Goal: Check status: Check status

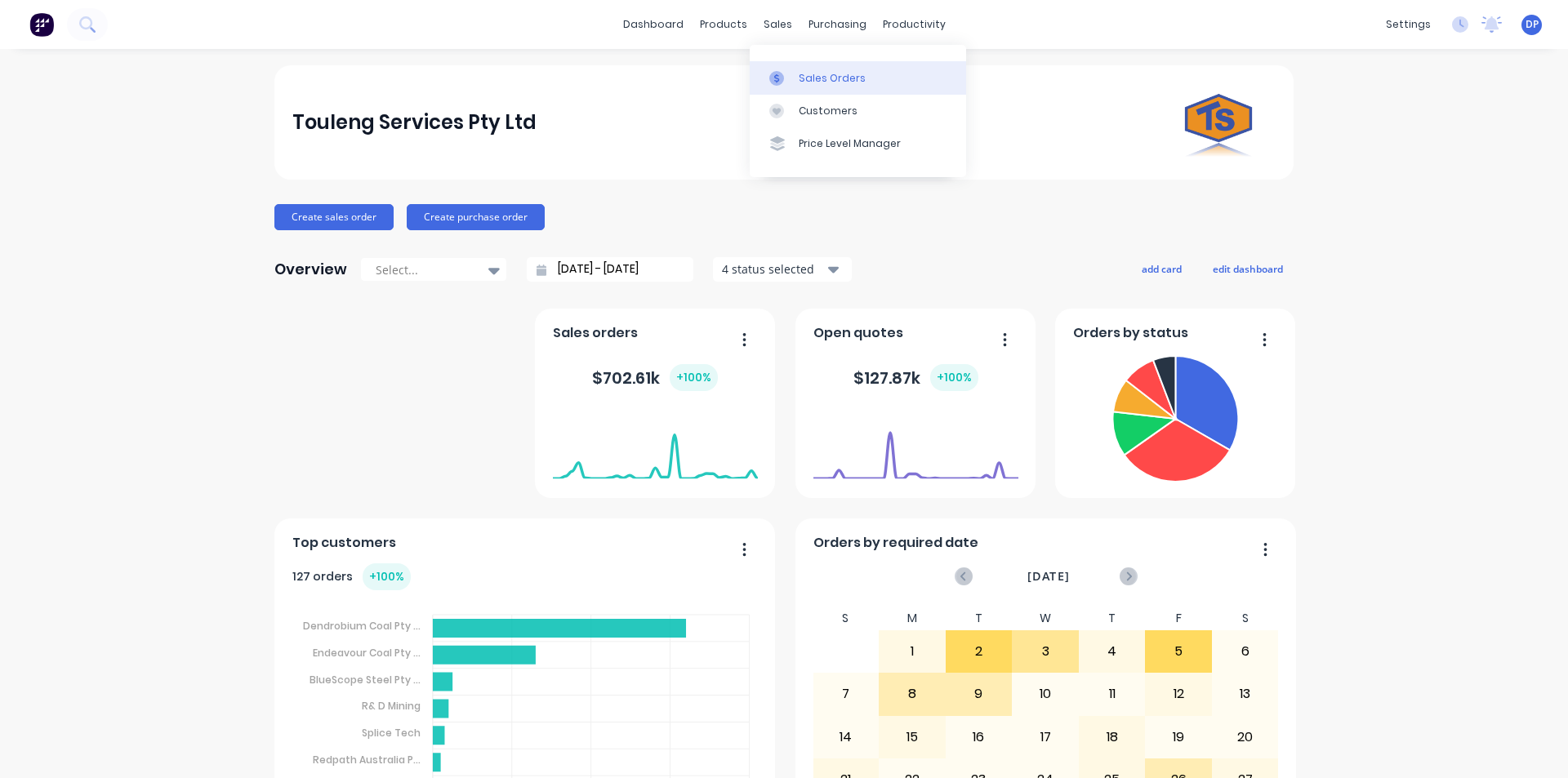
click at [828, 76] on div "Sales Orders" at bounding box center [832, 78] width 67 height 15
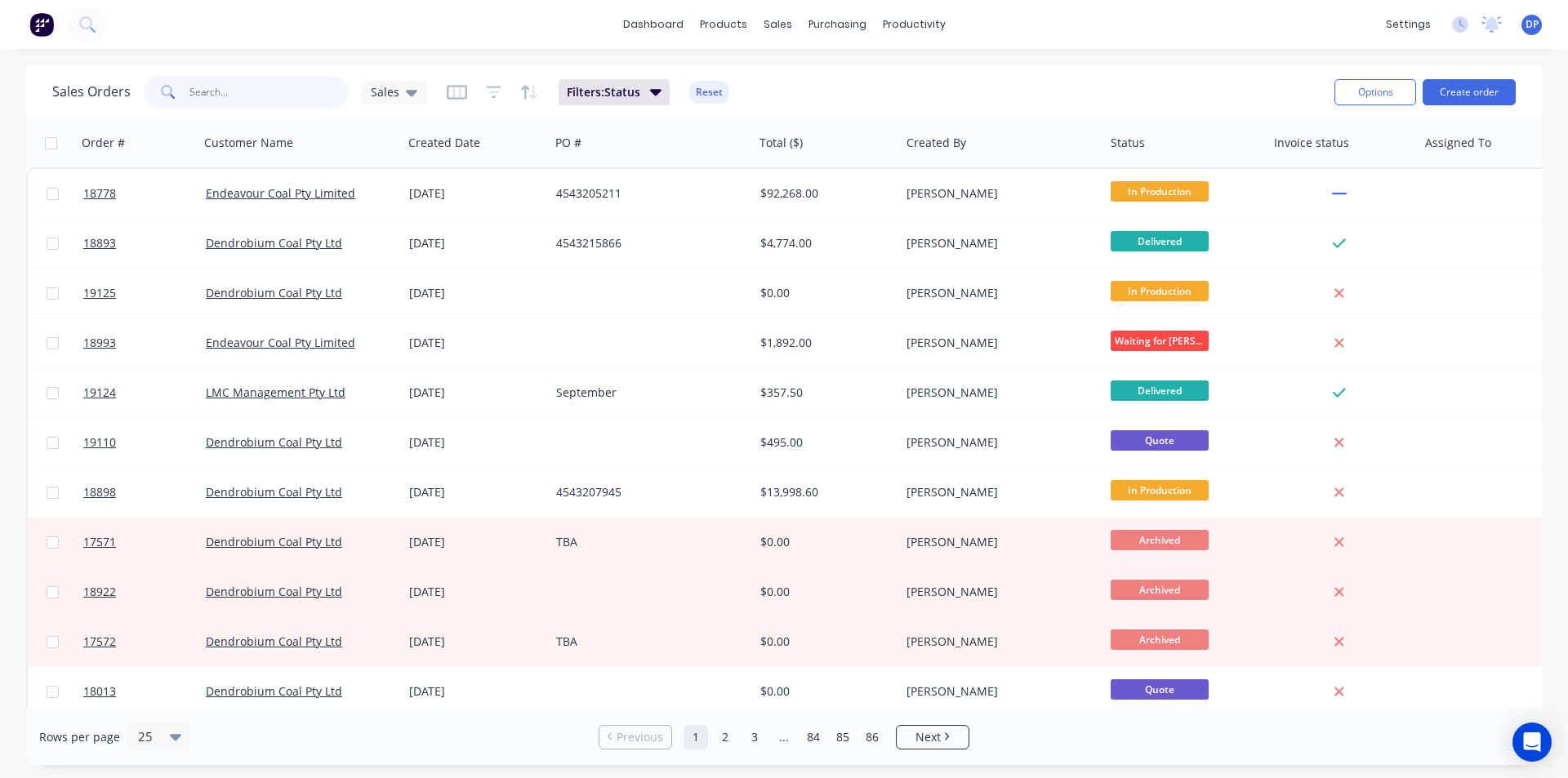
click at [223, 86] on input "text" at bounding box center [269, 92] width 160 height 33
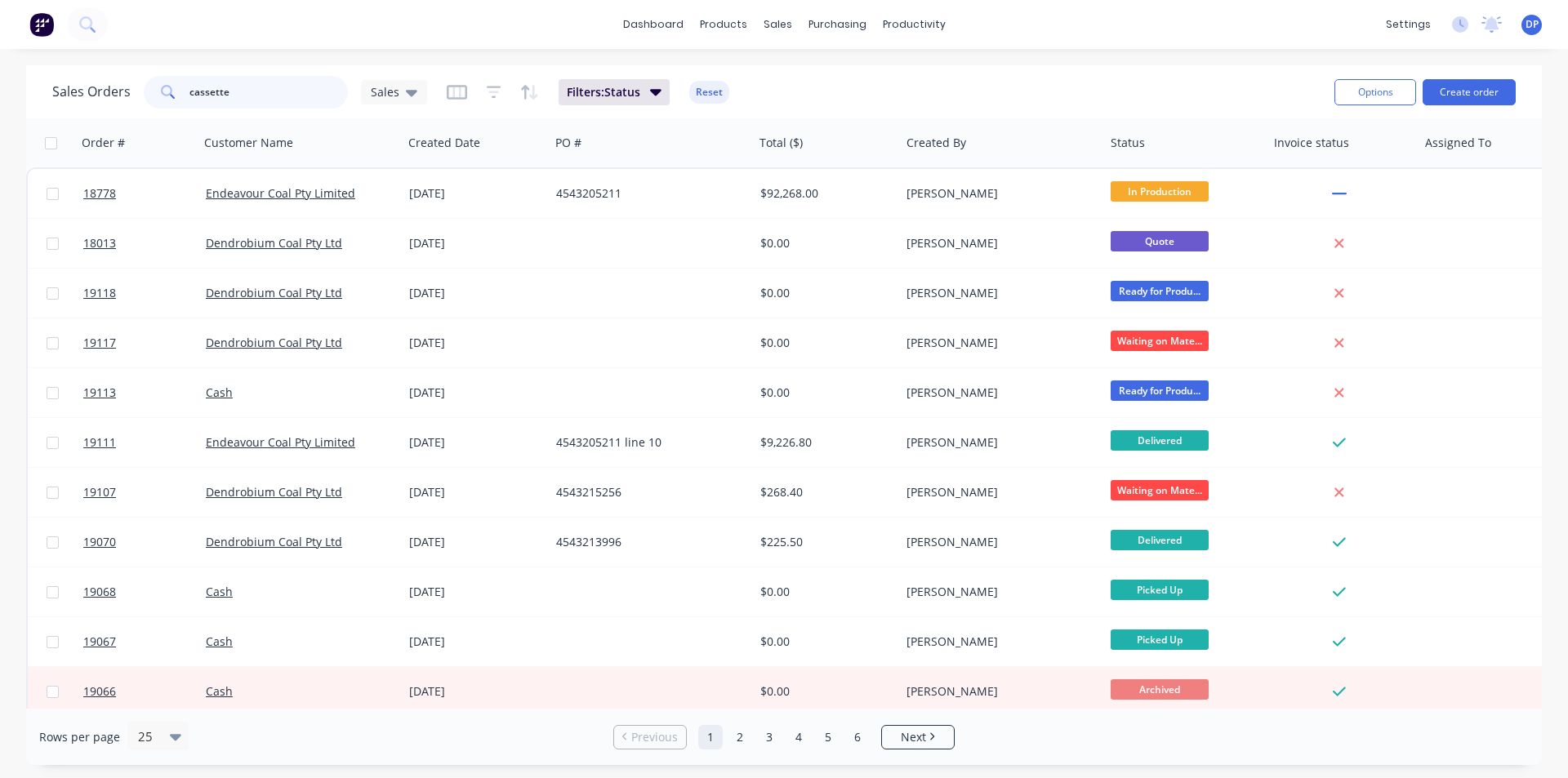
type input "cassette"
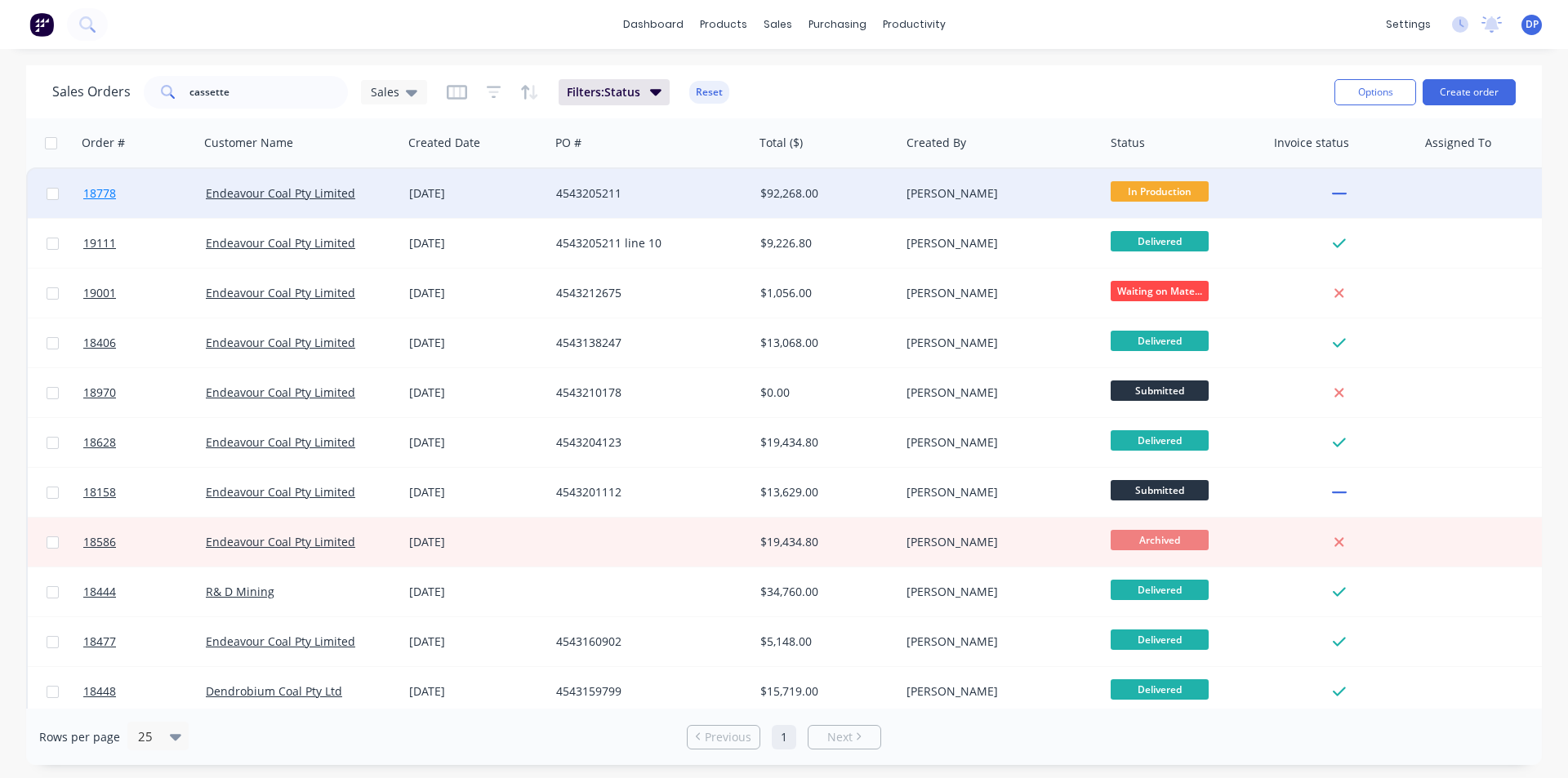
click at [85, 191] on span "18778" at bounding box center [100, 193] width 33 height 16
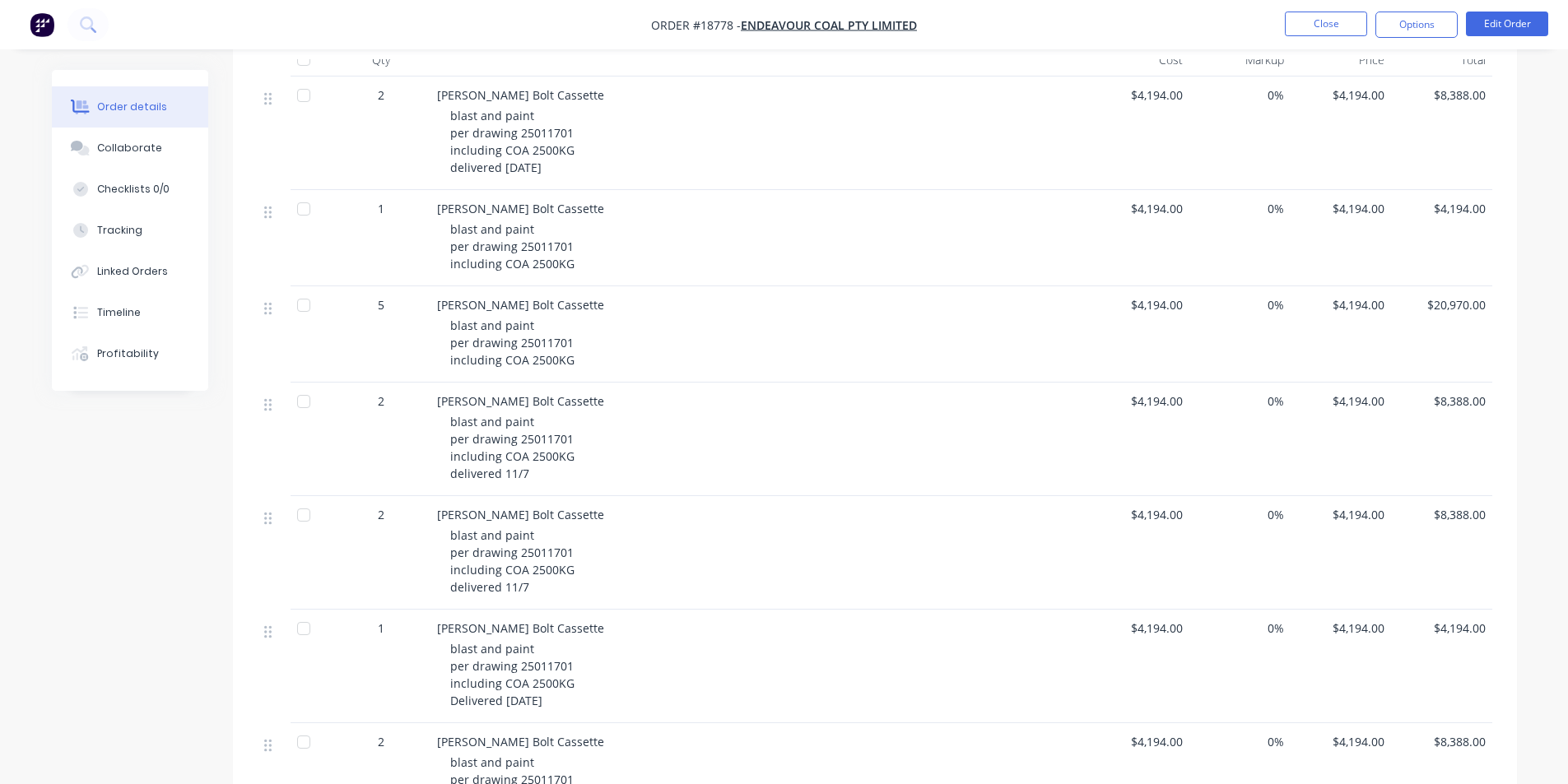
scroll to position [658, 0]
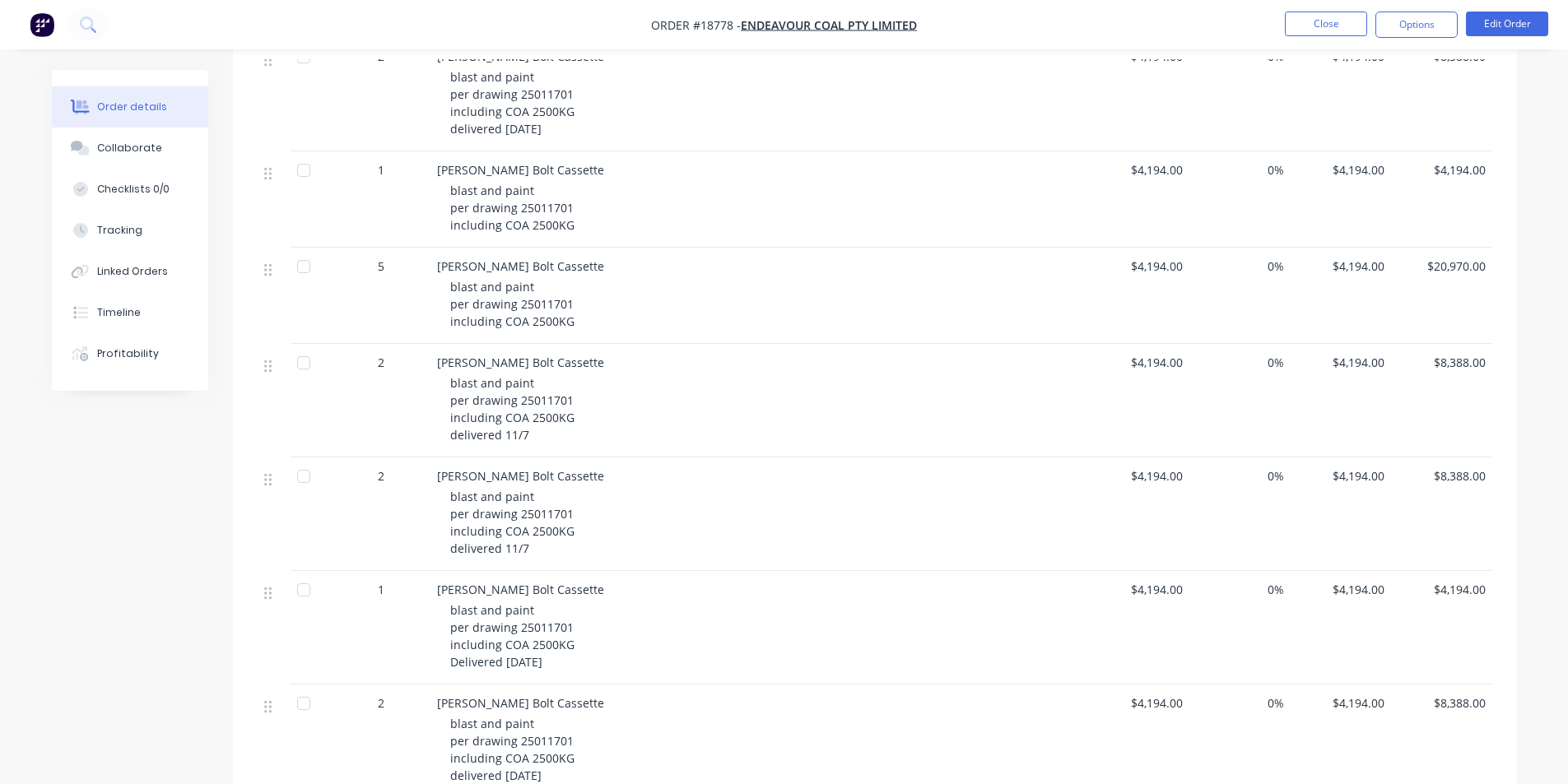
click at [41, 31] on img "button" at bounding box center [42, 25] width 25 height 25
